Goal: Task Accomplishment & Management: Use online tool/utility

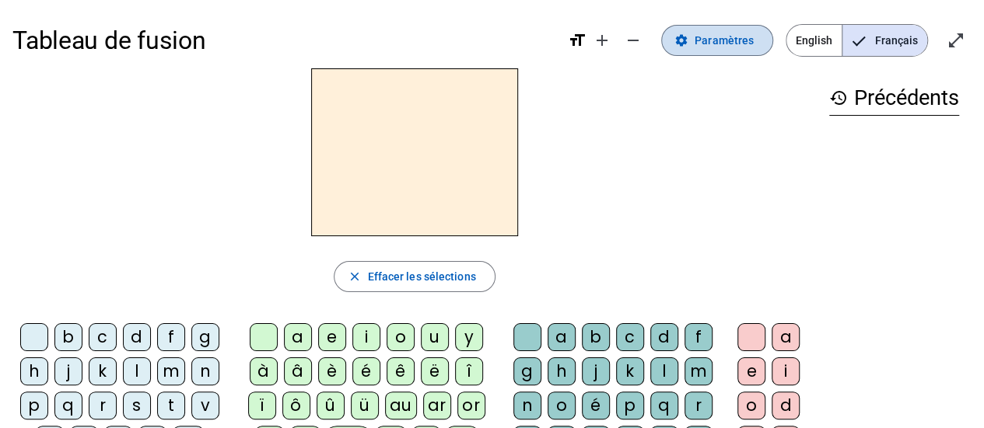
click at [725, 36] on span "Paramètres" at bounding box center [723, 40] width 59 height 19
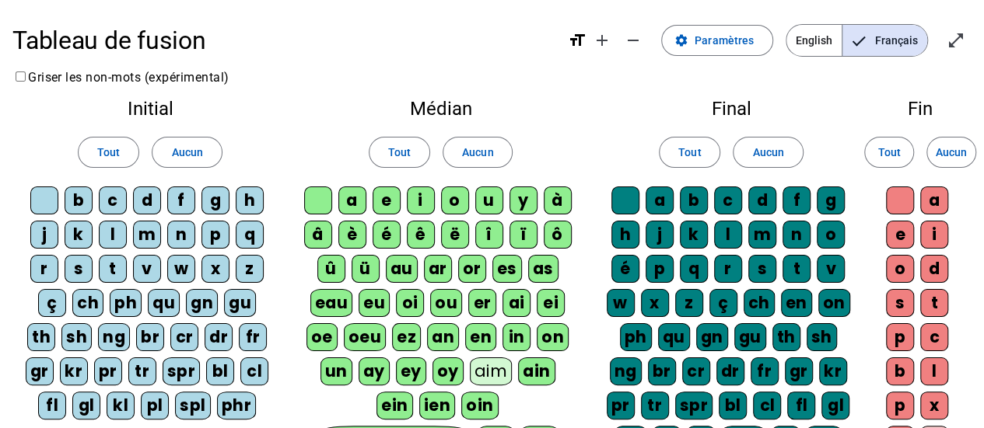
click at [79, 198] on div "b" at bounding box center [79, 201] width 28 height 28
click at [107, 197] on div "c" at bounding box center [113, 201] width 28 height 28
click at [64, 197] on letter-bubble at bounding box center [47, 204] width 34 height 34
click at [100, 144] on span "Tout" at bounding box center [108, 152] width 23 height 19
click at [50, 299] on div "ç" at bounding box center [52, 303] width 28 height 28
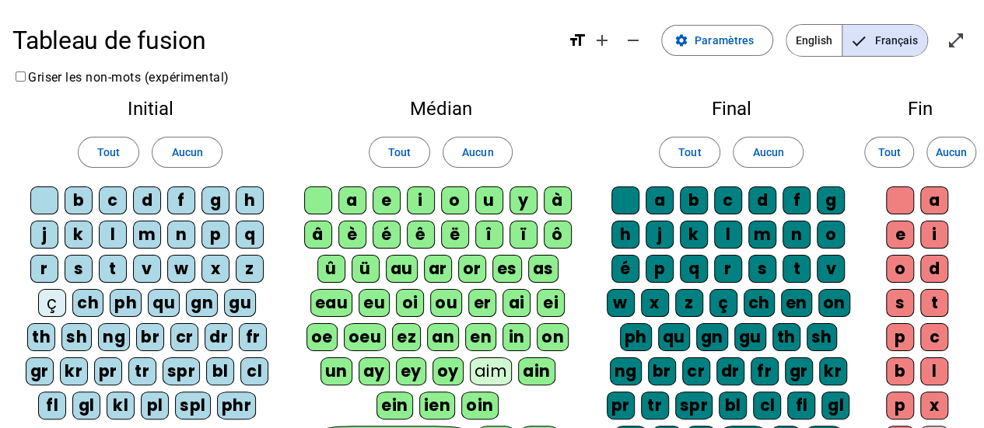
click at [86, 299] on div "ch" at bounding box center [87, 303] width 31 height 28
drag, startPoint x: 128, startPoint y: 293, endPoint x: 146, endPoint y: 297, distance: 19.1
click at [146, 297] on div "b c d f g h j k l m n p q r s t v w x z ç ch ph qu gn gu th sh ng br cr dr fr g…" at bounding box center [150, 306] width 250 height 239
click at [148, 297] on div "qu" at bounding box center [164, 303] width 32 height 28
click at [126, 299] on div "ph" at bounding box center [126, 303] width 32 height 28
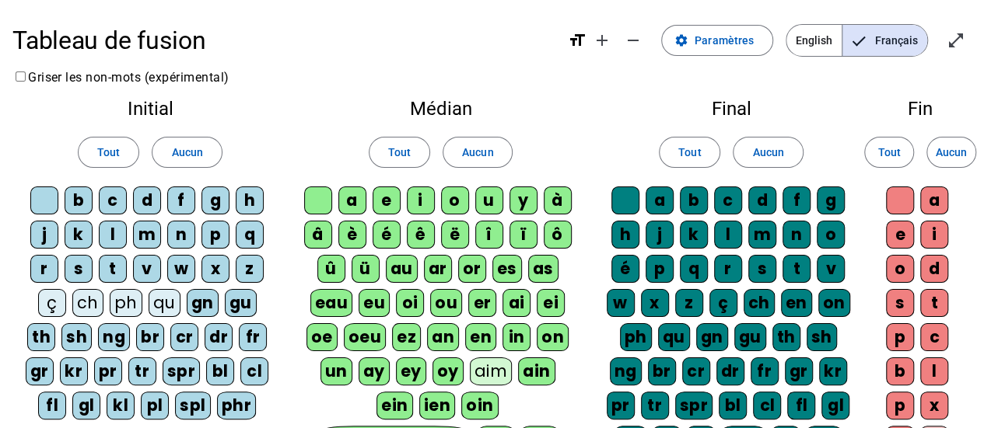
click at [207, 303] on div "gn" at bounding box center [203, 303] width 32 height 28
click at [229, 302] on div "gu" at bounding box center [241, 303] width 32 height 28
click at [244, 333] on div "fr" at bounding box center [253, 337] width 28 height 28
click at [211, 330] on div "dr" at bounding box center [218, 337] width 28 height 28
click at [189, 329] on div "cr" at bounding box center [184, 337] width 28 height 28
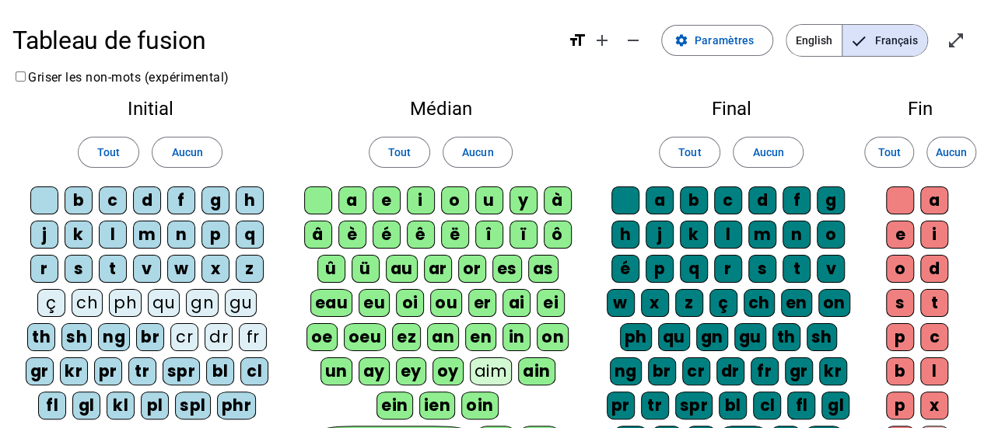
click at [154, 330] on div "br" at bounding box center [150, 337] width 28 height 28
click at [110, 330] on div "ng" at bounding box center [114, 337] width 32 height 28
click at [75, 330] on div "sh" at bounding box center [76, 337] width 30 height 28
click at [43, 327] on div "th" at bounding box center [41, 337] width 28 height 28
click at [44, 373] on div "gr" at bounding box center [40, 372] width 28 height 28
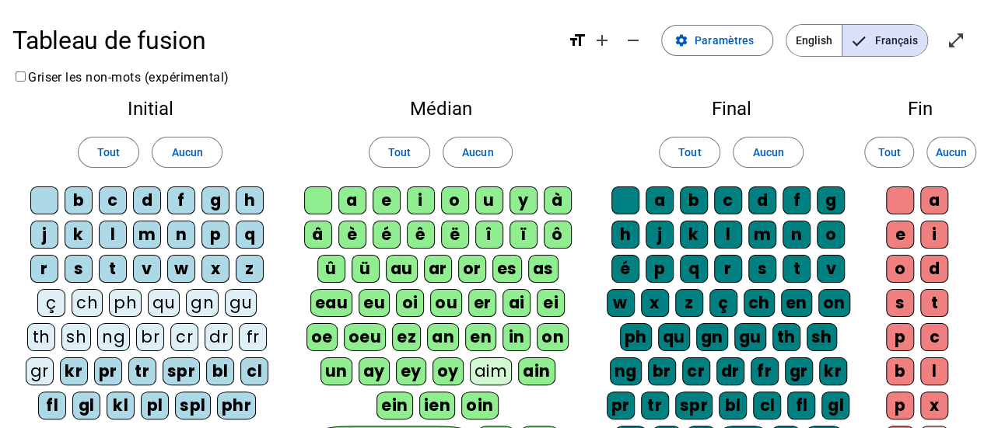
click at [79, 365] on div "kr" at bounding box center [74, 372] width 28 height 28
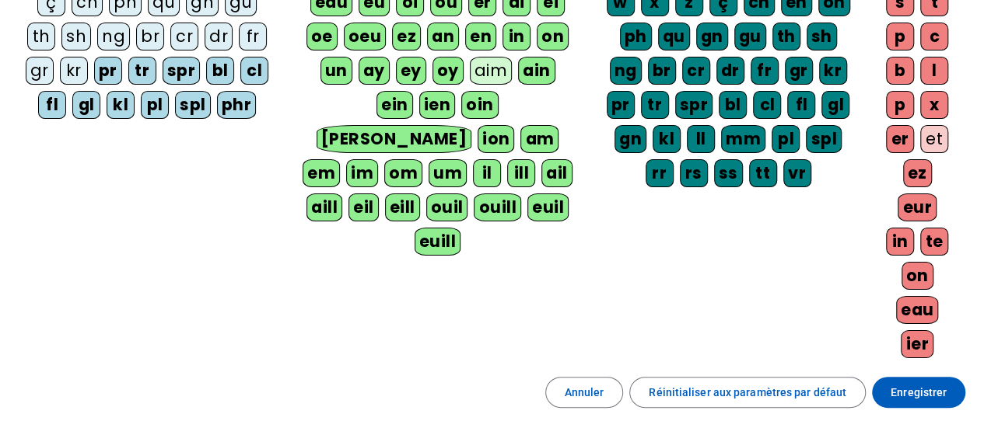
scroll to position [302, 0]
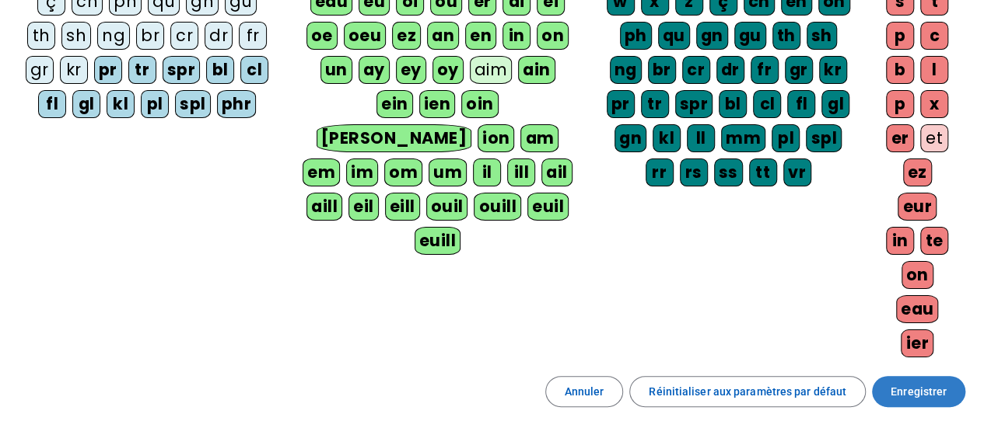
click at [901, 373] on span at bounding box center [918, 391] width 93 height 37
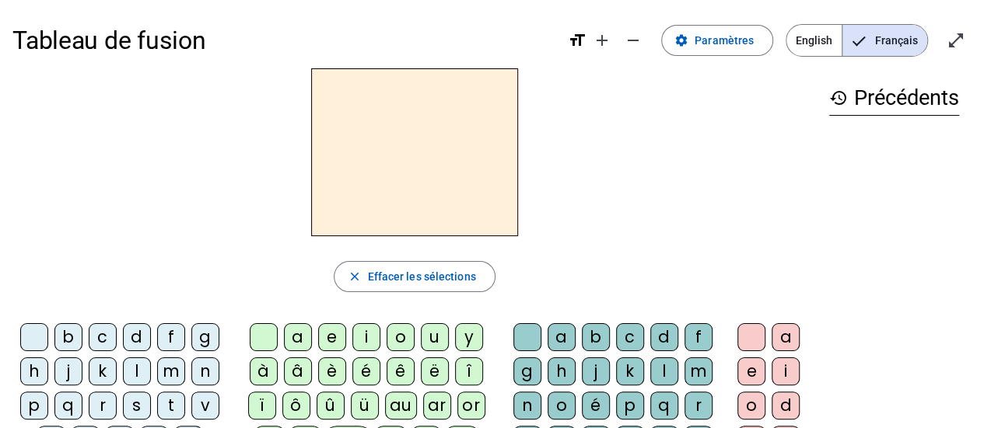
click at [197, 337] on div "g" at bounding box center [205, 337] width 28 height 28
click at [306, 335] on div "a" at bounding box center [298, 337] width 28 height 28
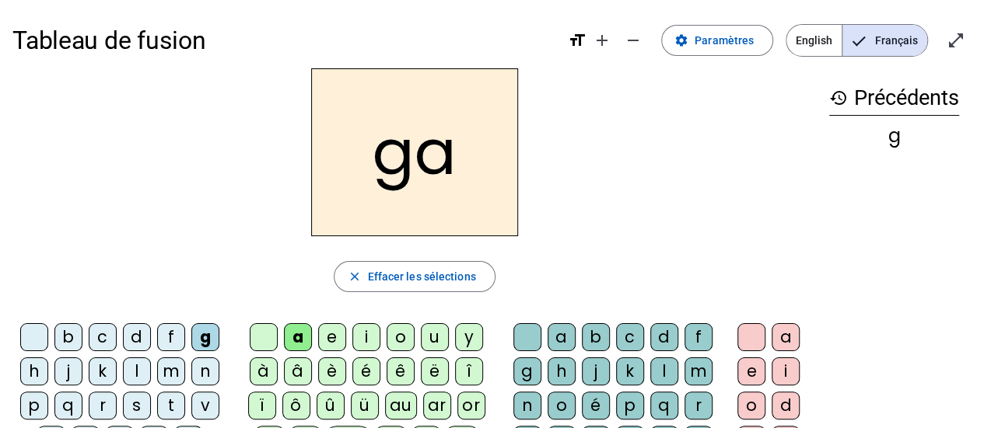
click at [655, 368] on div "l" at bounding box center [664, 372] width 28 height 28
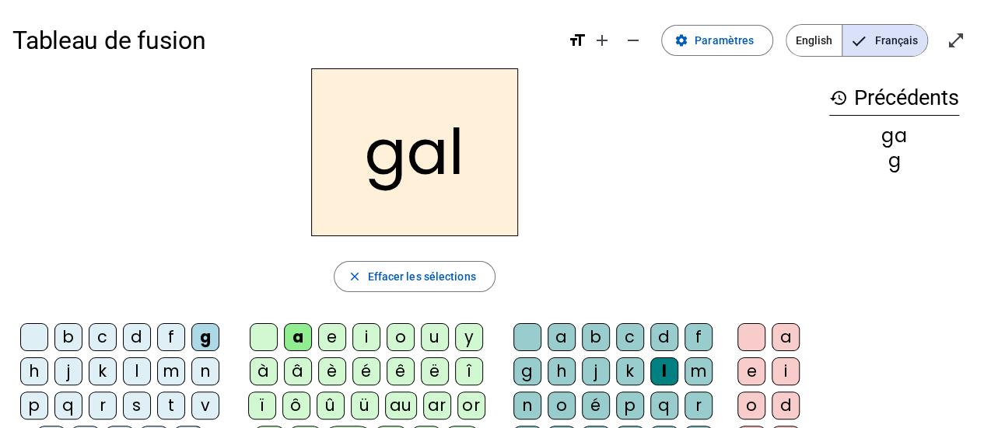
click at [173, 369] on div "m" at bounding box center [171, 372] width 28 height 28
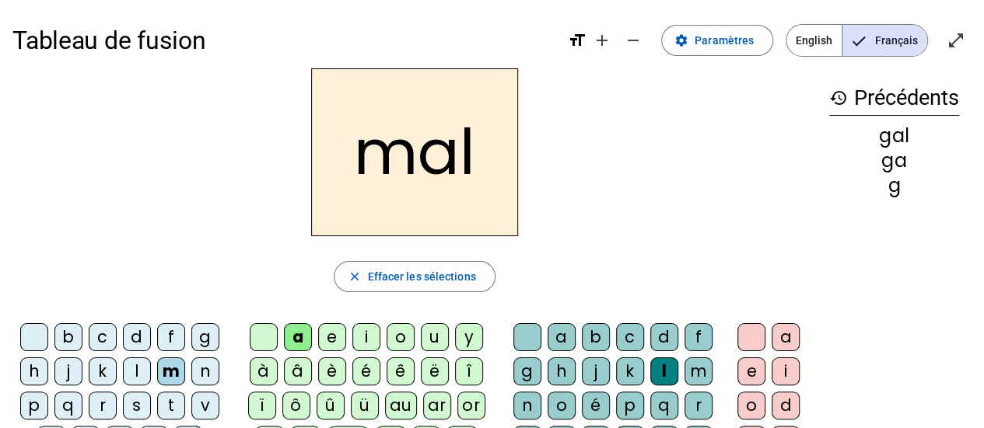
click at [694, 399] on div "r" at bounding box center [698, 406] width 28 height 28
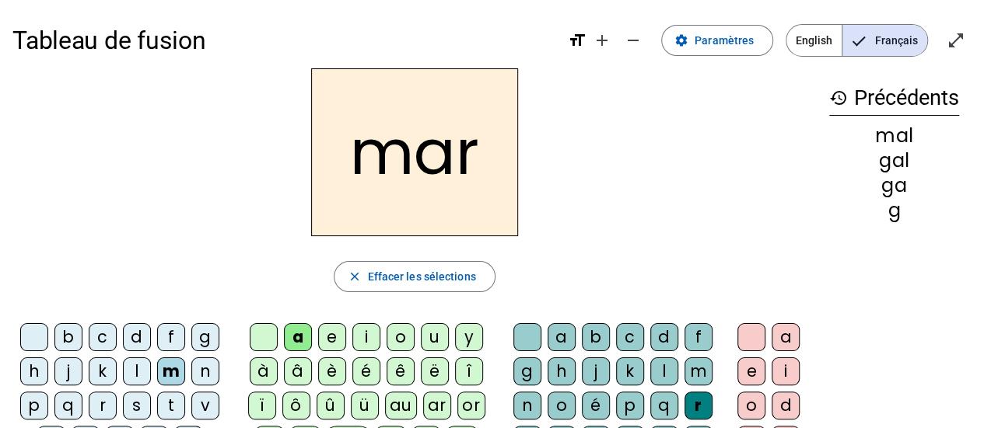
click at [331, 334] on div "e" at bounding box center [332, 337] width 28 height 28
